Goal: Task Accomplishment & Management: Manage account settings

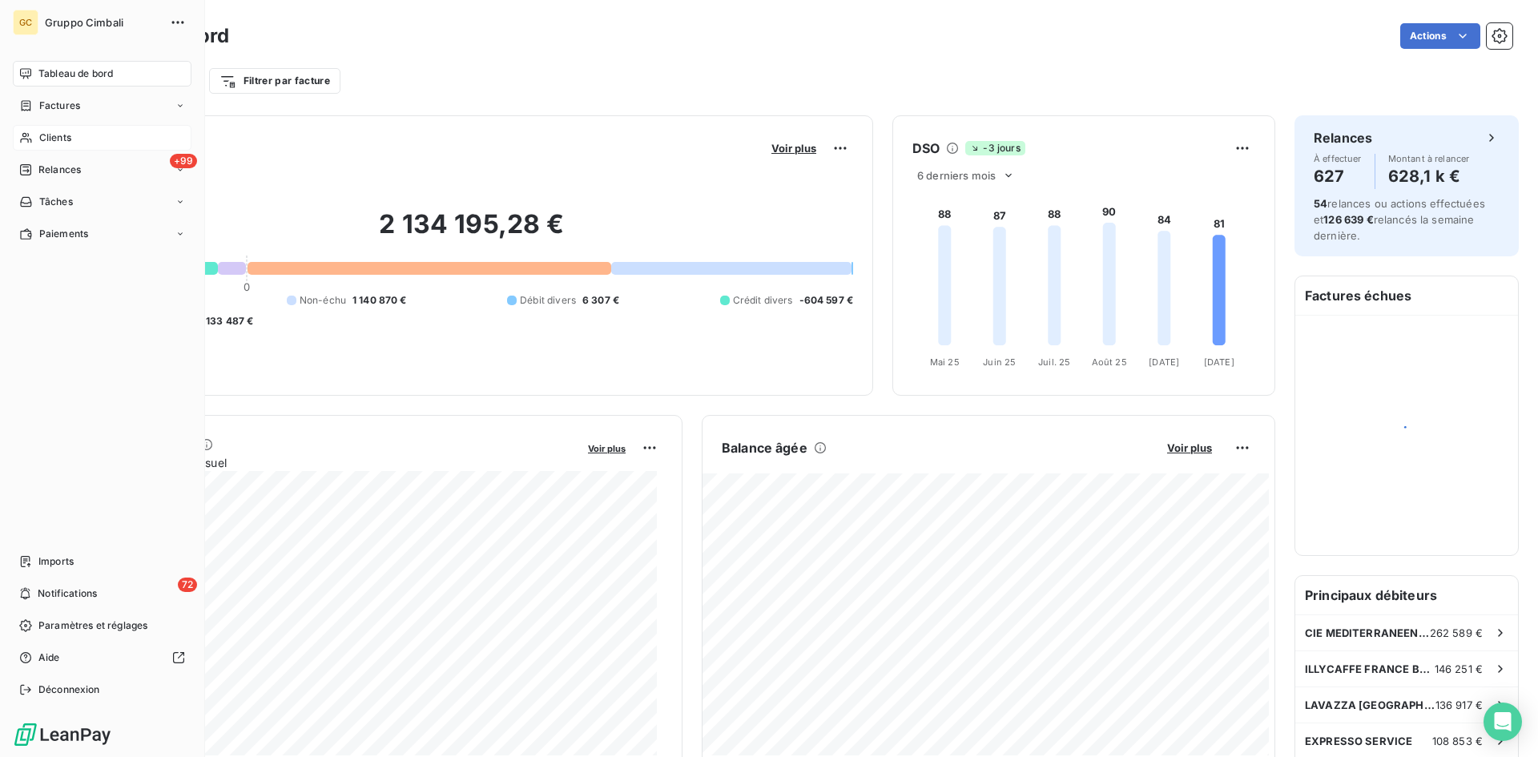
click at [39, 136] on span "Clients" at bounding box center [55, 138] width 32 height 14
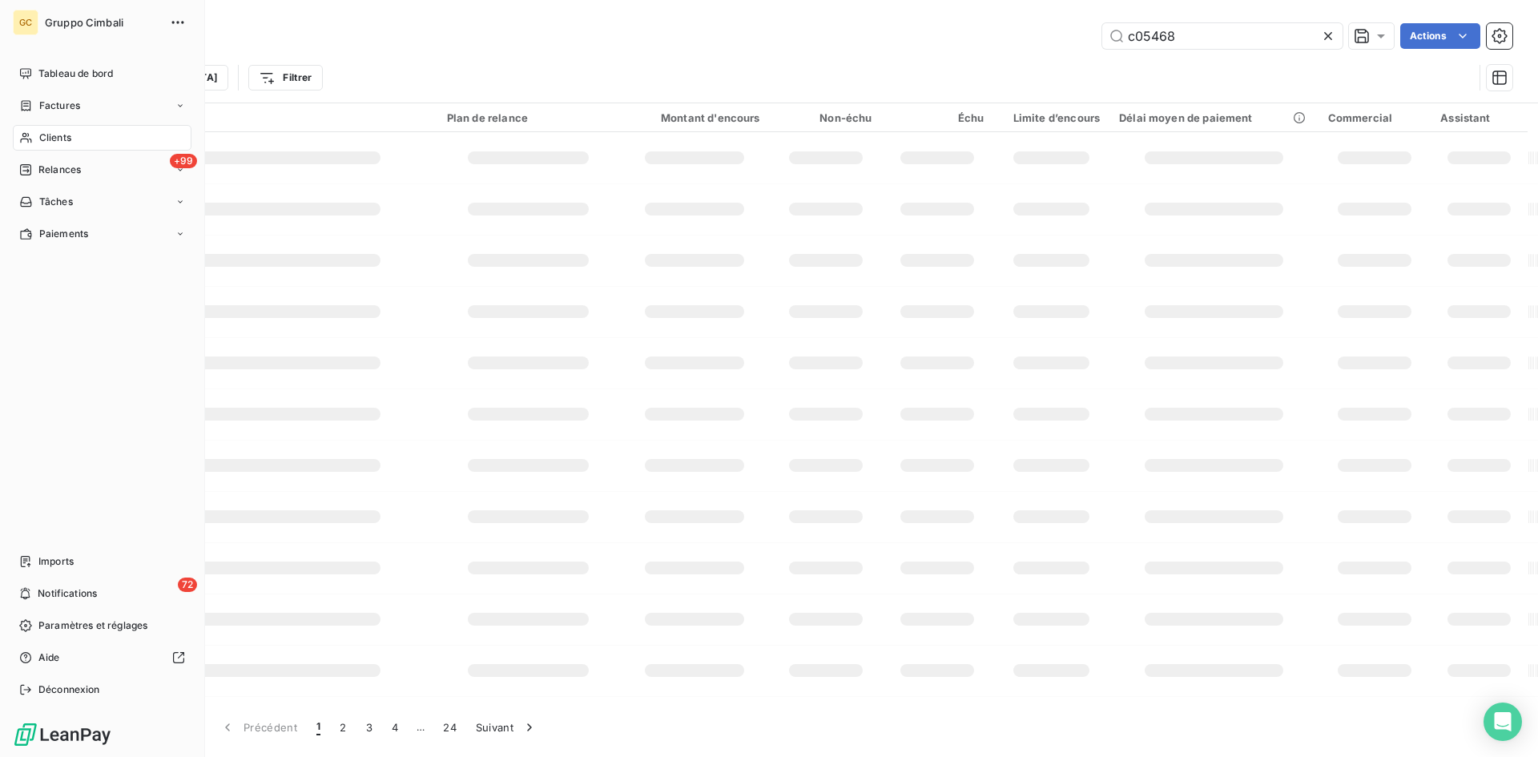
type input "c05468"
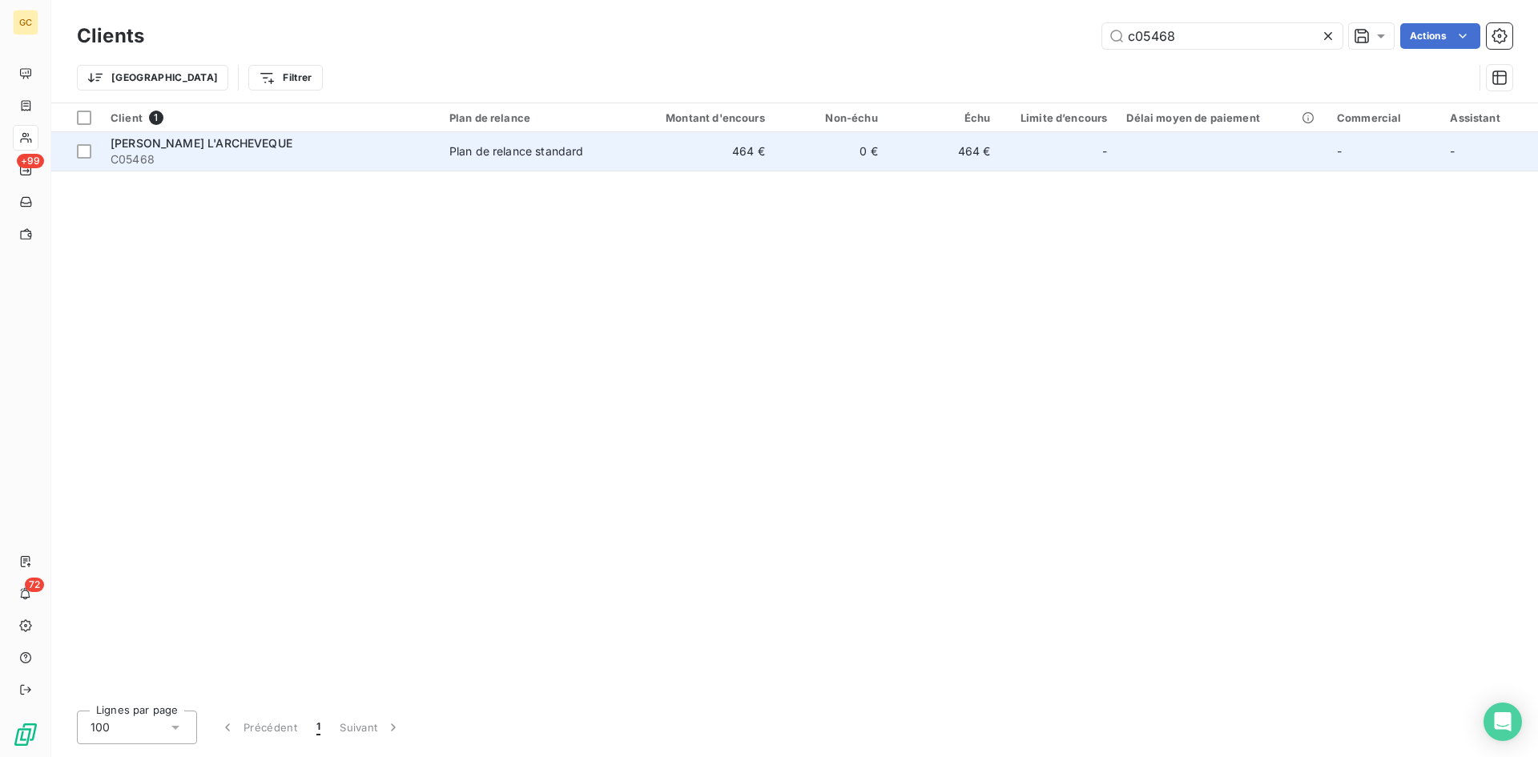
click at [230, 151] on span "C05468" at bounding box center [271, 159] width 320 height 16
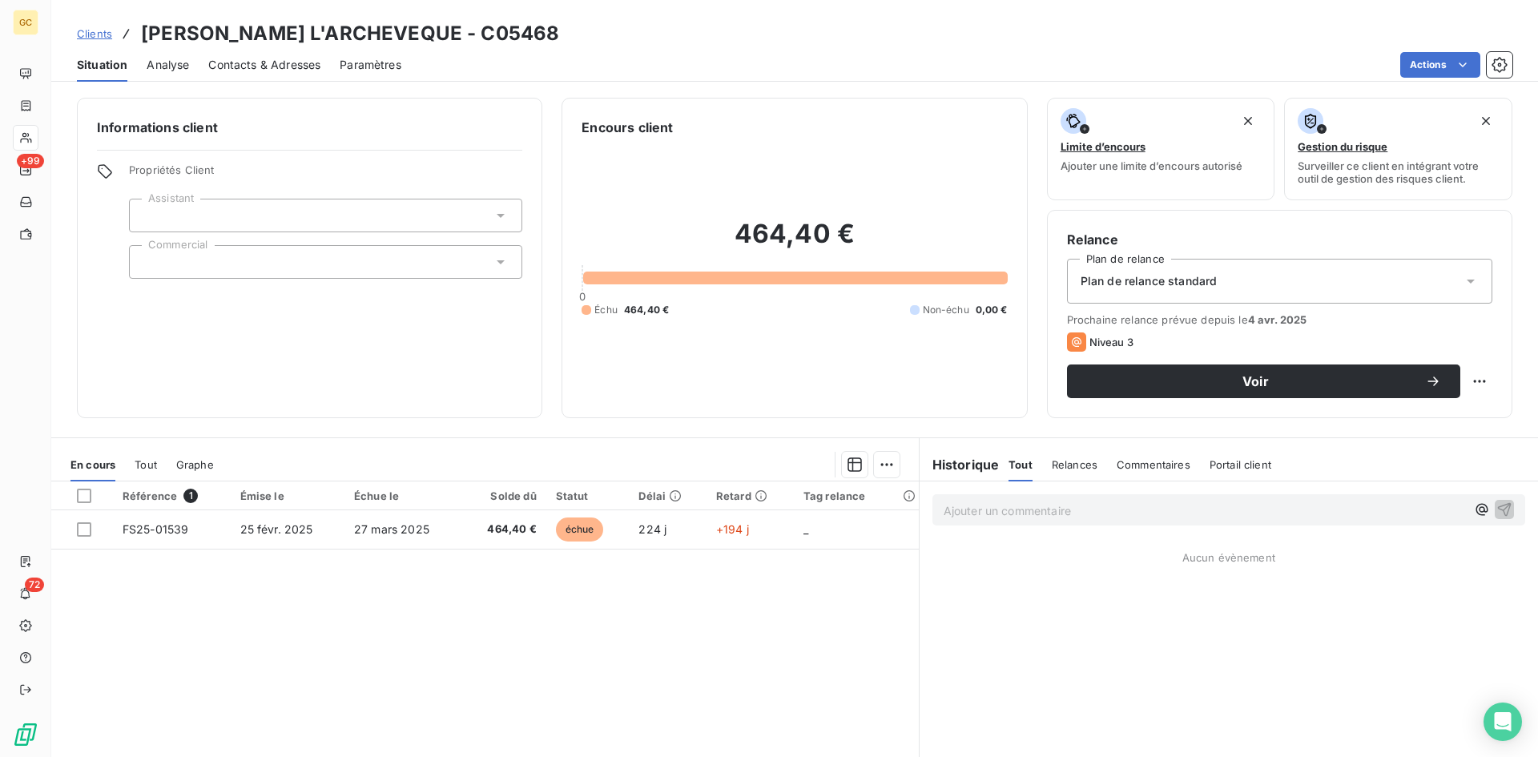
click at [308, 64] on span "Contacts & Adresses" at bounding box center [264, 65] width 112 height 16
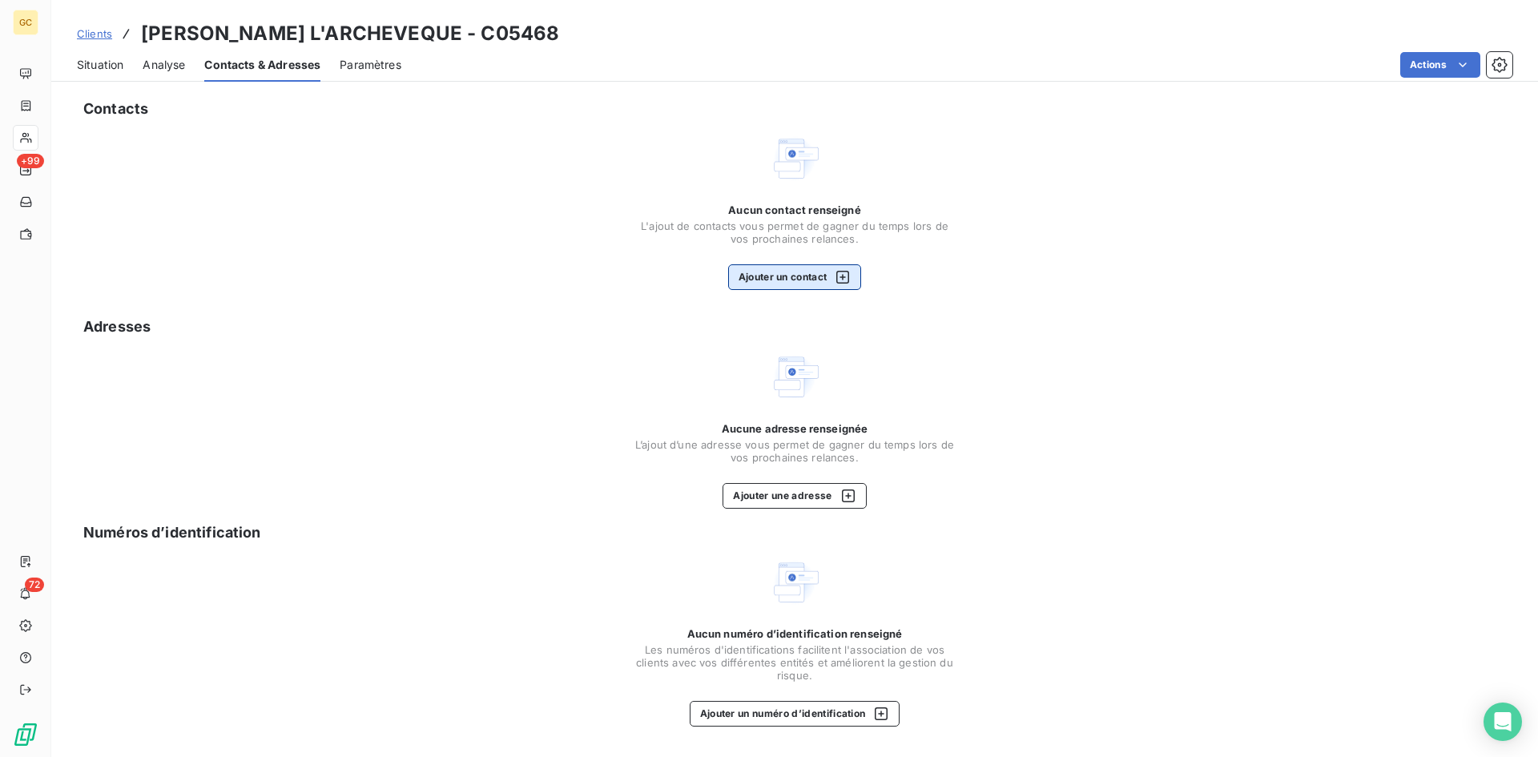
click at [770, 271] on button "Ajouter un contact" at bounding box center [795, 277] width 134 height 26
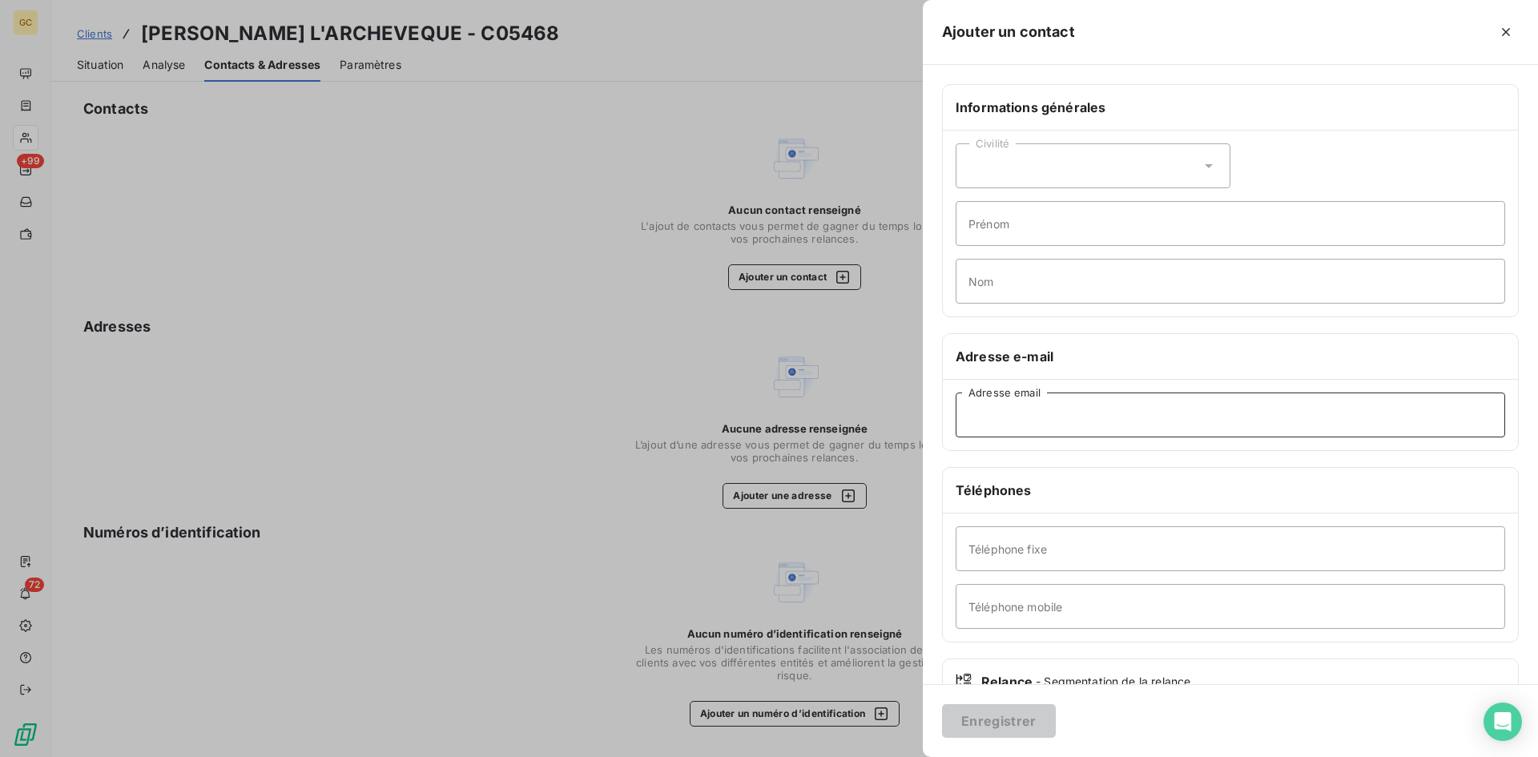
paste input "[EMAIL_ADDRESS][DOMAIN_NAME]"
type input "[EMAIL_ADDRESS][DOMAIN_NAME]"
click at [1019, 714] on button "Enregistrer" at bounding box center [999, 721] width 114 height 34
